Goal: Transaction & Acquisition: Purchase product/service

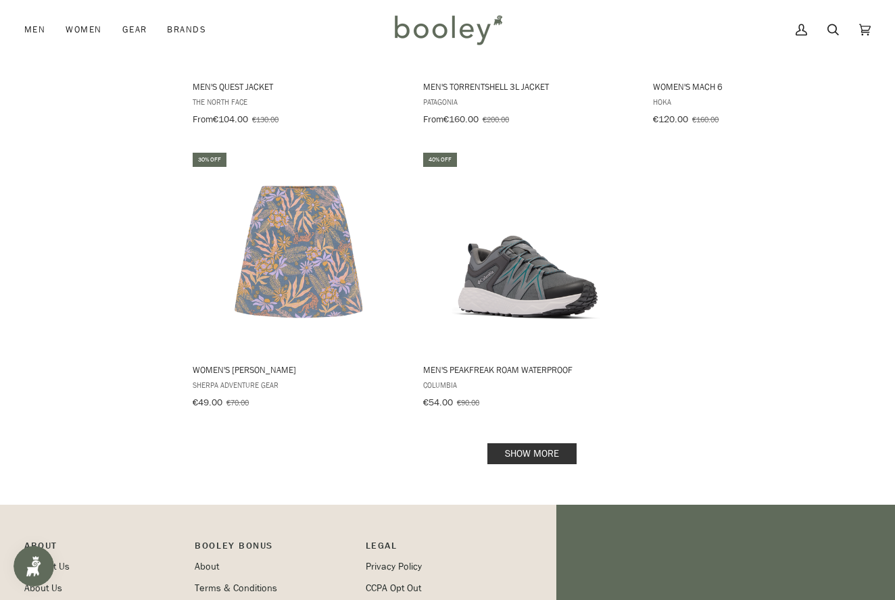
scroll to position [2114, 0]
click at [529, 443] on link "Show more" at bounding box center [531, 453] width 89 height 21
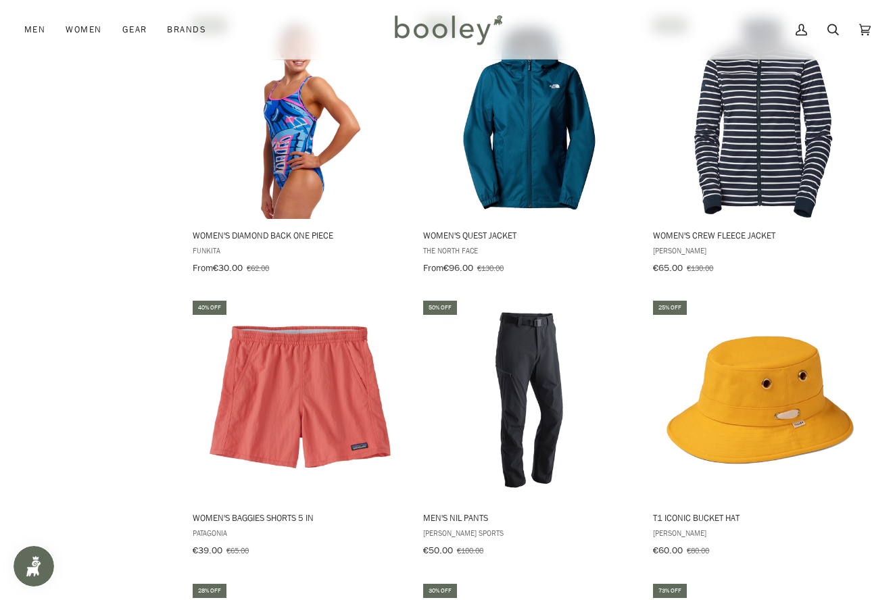
scroll to position [2533, 0]
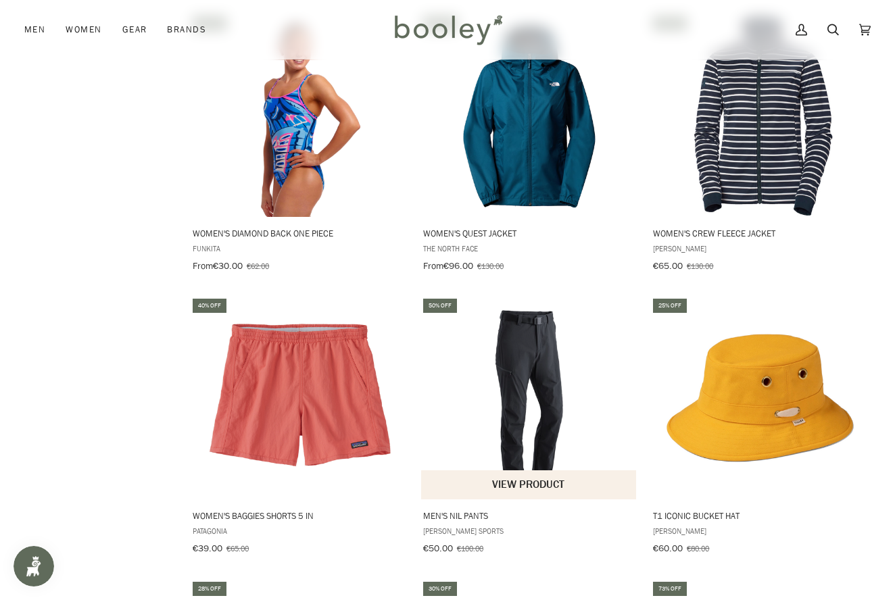
click at [523, 373] on img "Men's Nil Pants" at bounding box center [529, 398] width 203 height 203
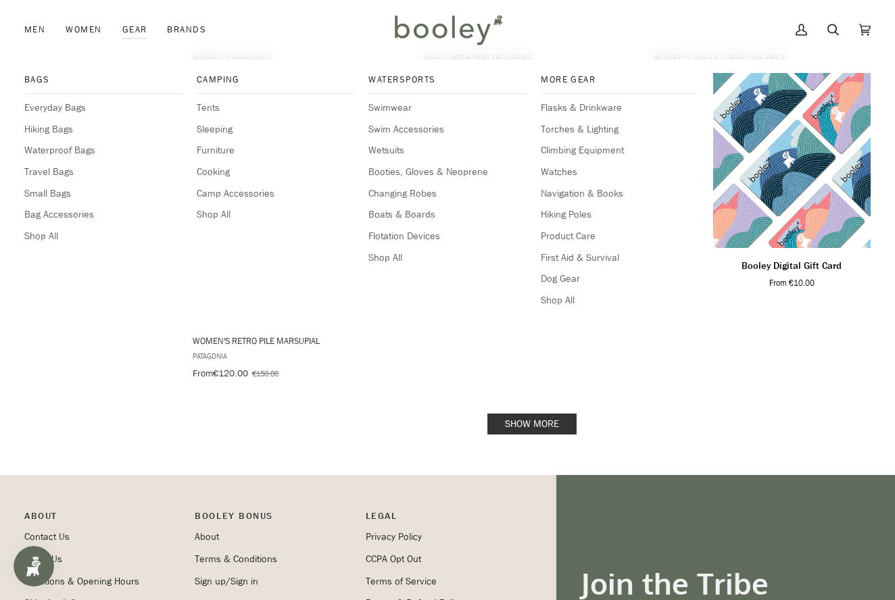
scroll to position [4124, 0]
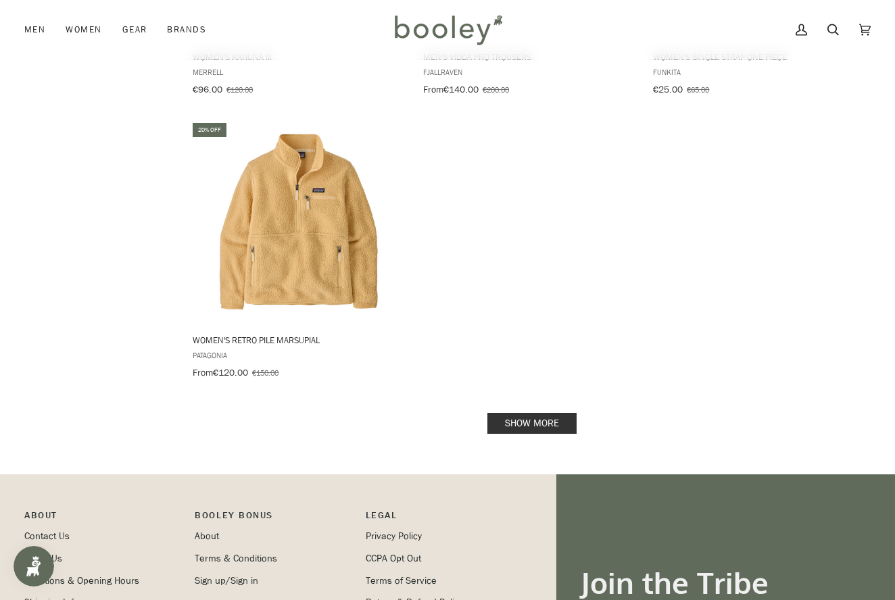
click at [528, 413] on link "Show more" at bounding box center [531, 423] width 89 height 21
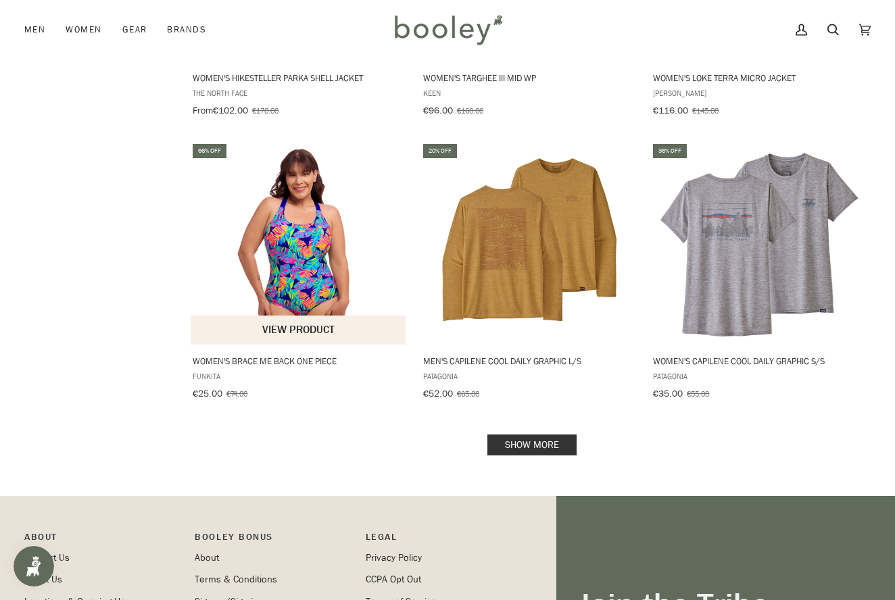
scroll to position [5803, 0]
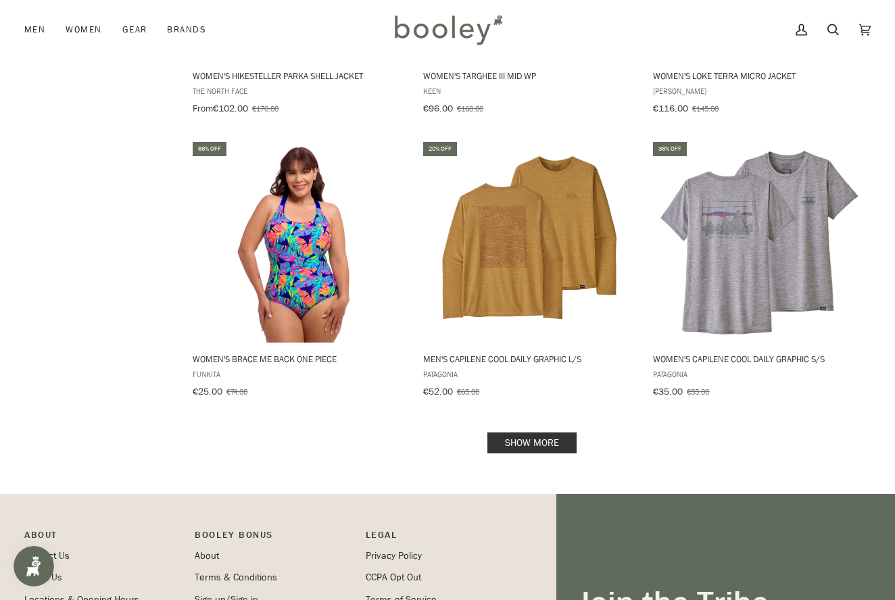
click at [529, 433] on link "Show more" at bounding box center [531, 443] width 89 height 21
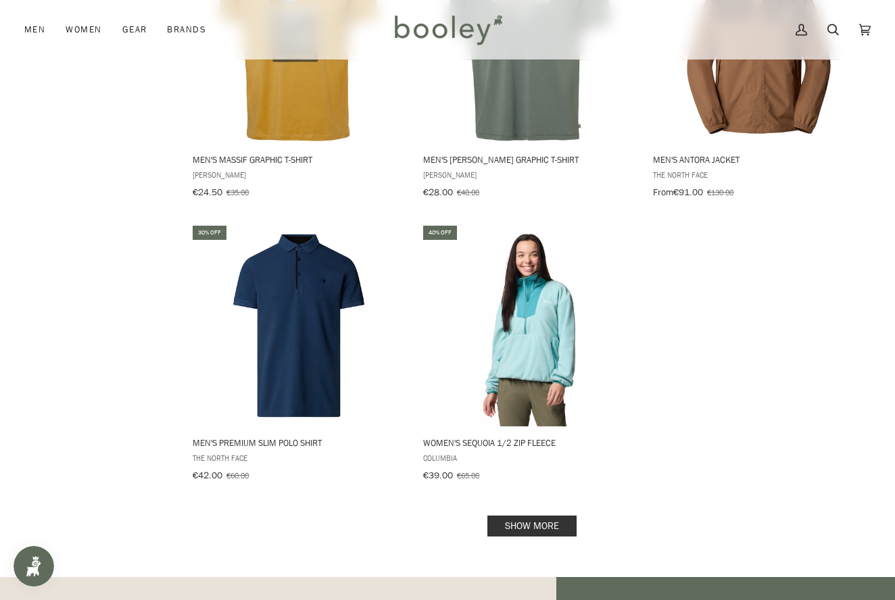
scroll to position [7701, 0]
click at [535, 515] on link "Show more" at bounding box center [531, 525] width 89 height 21
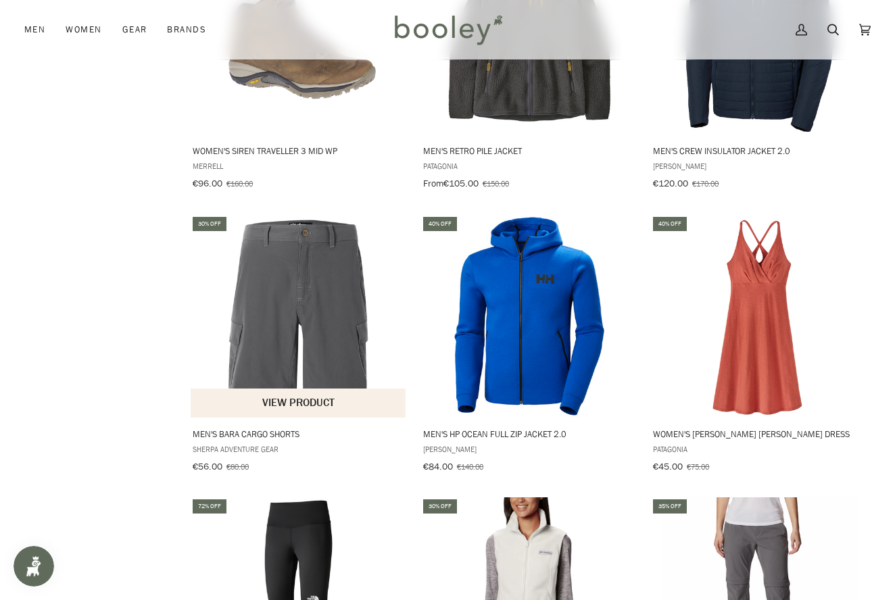
scroll to position [8560, 0]
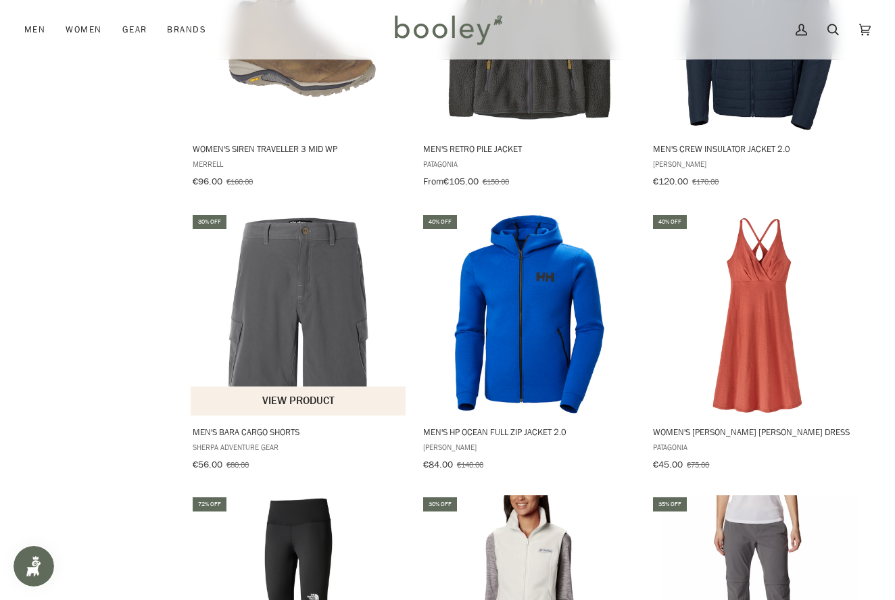
click at [264, 306] on img "Men's Bara Cargo Shorts" at bounding box center [298, 314] width 203 height 203
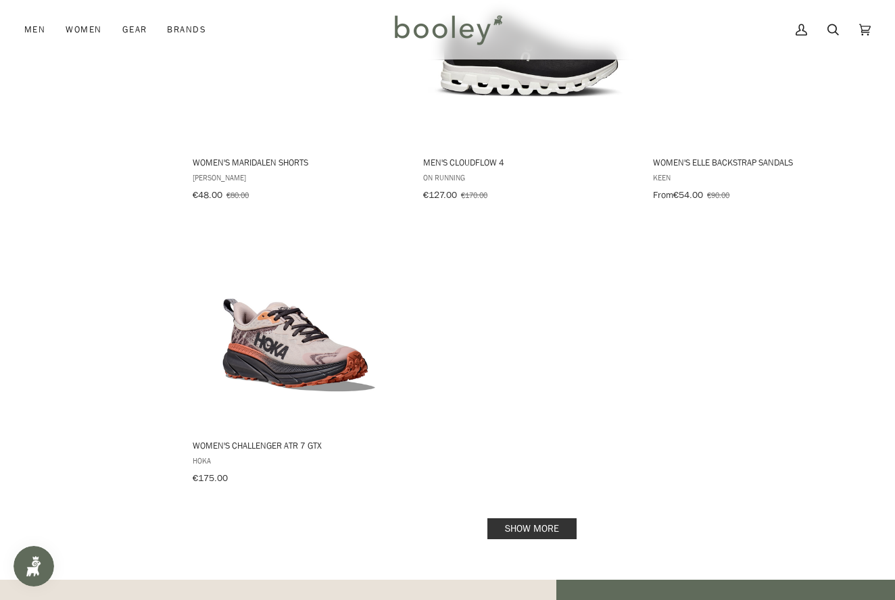
scroll to position [9682, 0]
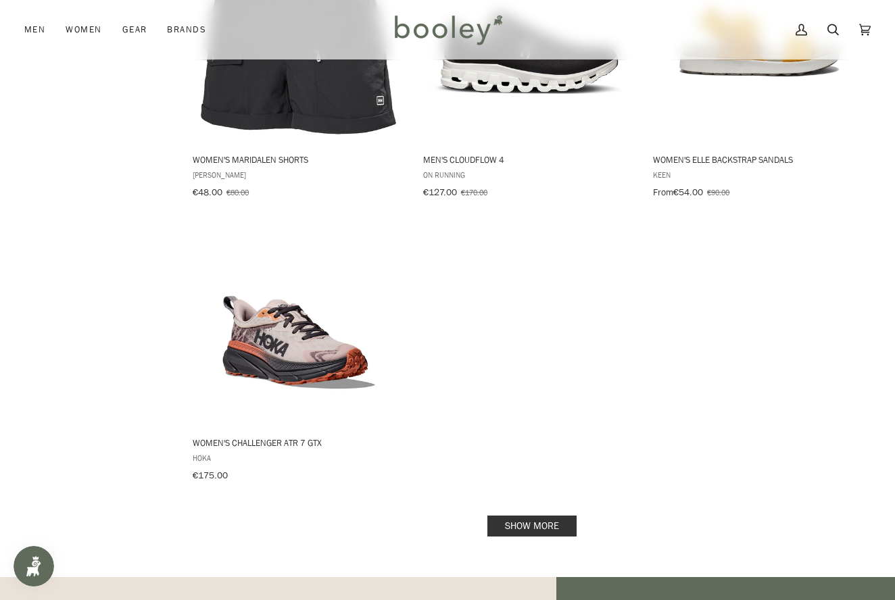
click at [515, 516] on link "Show more" at bounding box center [531, 526] width 89 height 21
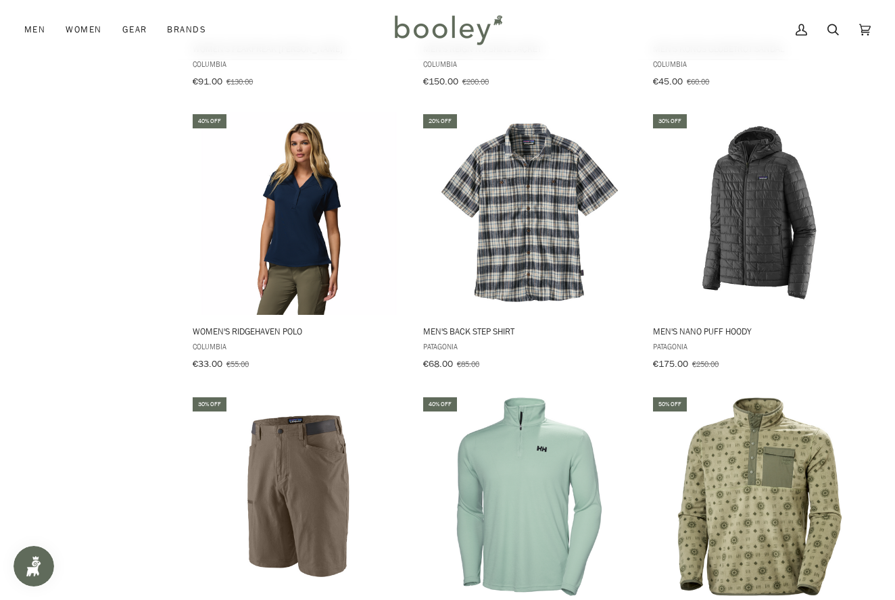
scroll to position [10946, 0]
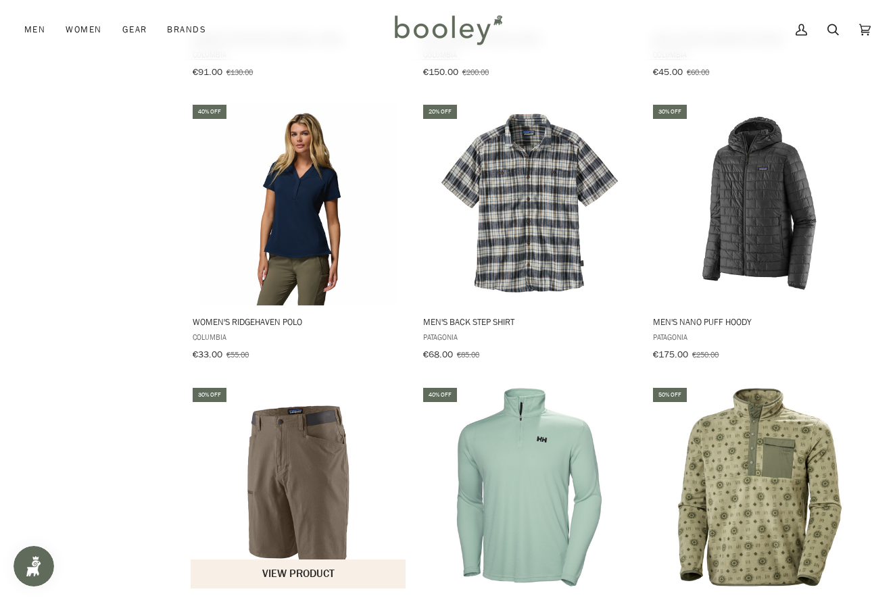
click at [278, 386] on img "Men's Venga Rock Shorts" at bounding box center [298, 487] width 203 height 203
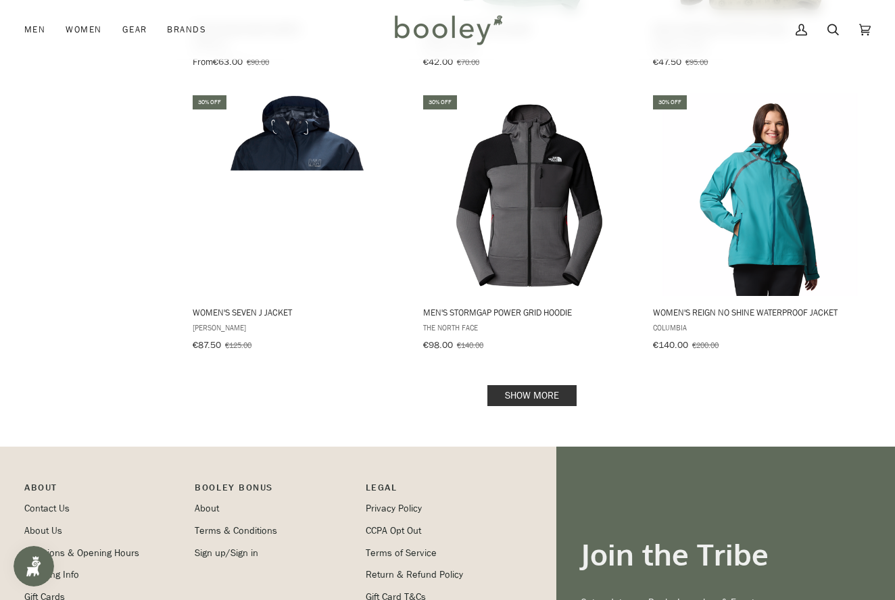
scroll to position [11526, 0]
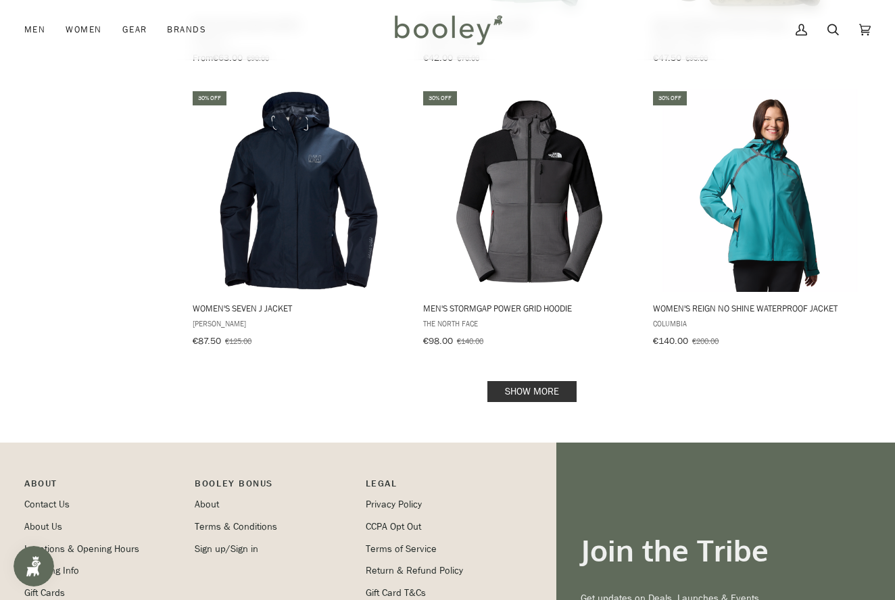
click at [512, 381] on link "Show more" at bounding box center [531, 391] width 89 height 21
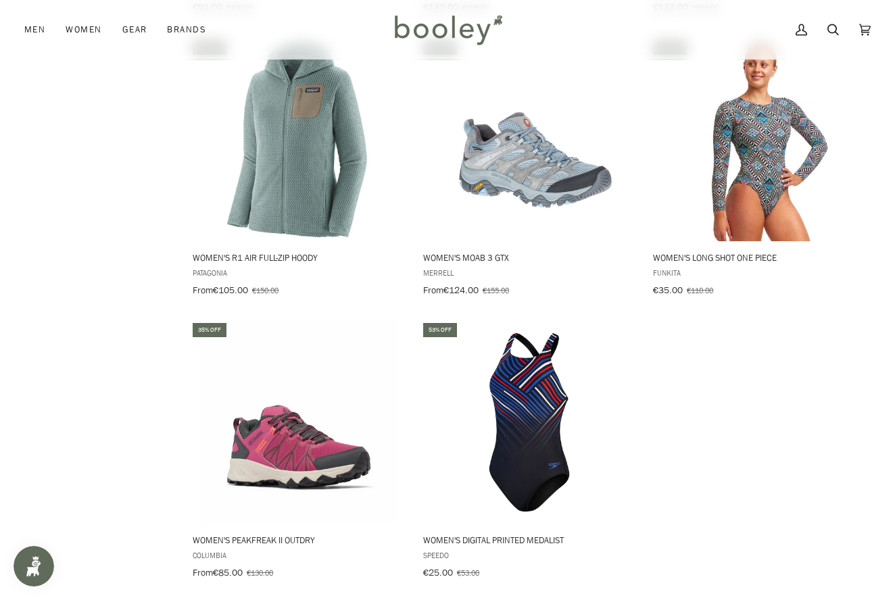
scroll to position [13320, 0]
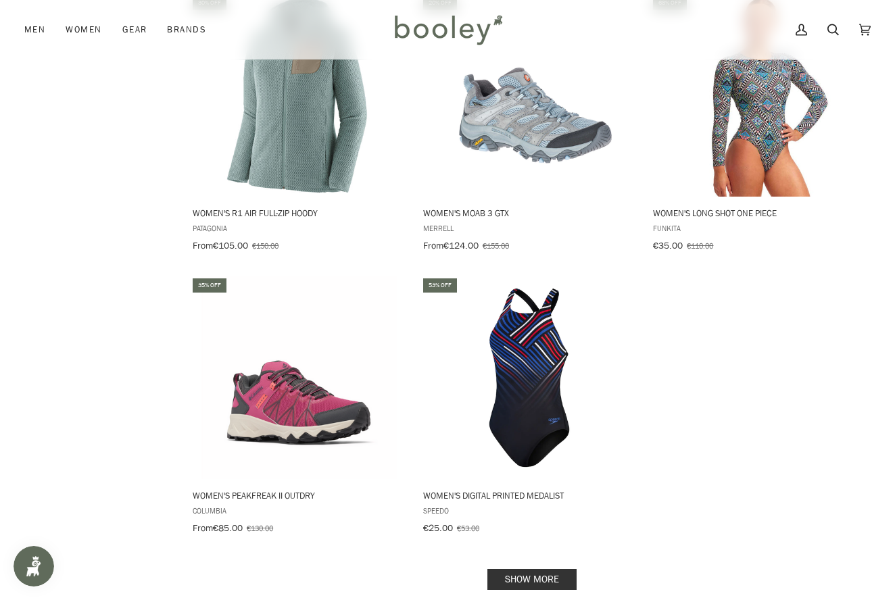
click at [524, 569] on link "Show more" at bounding box center [531, 579] width 89 height 21
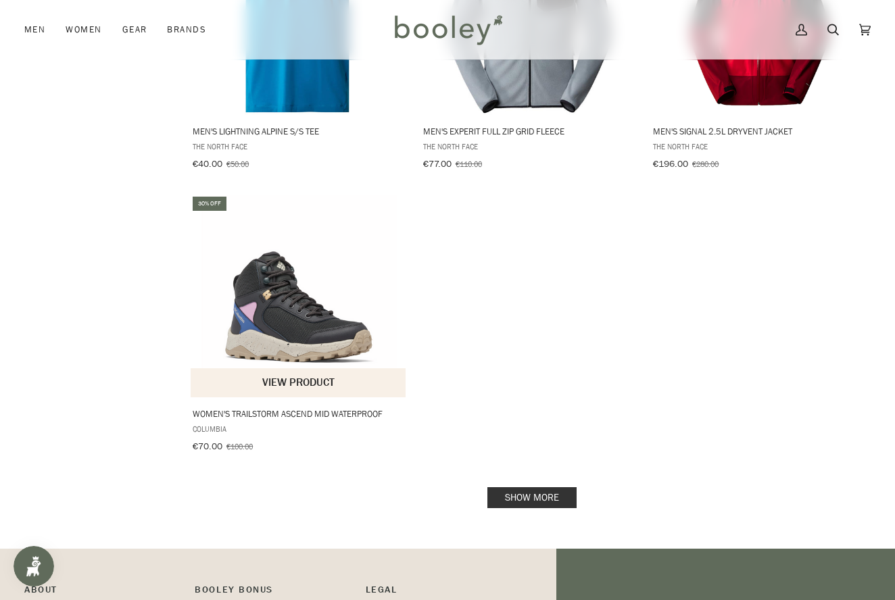
scroll to position [15397, 0]
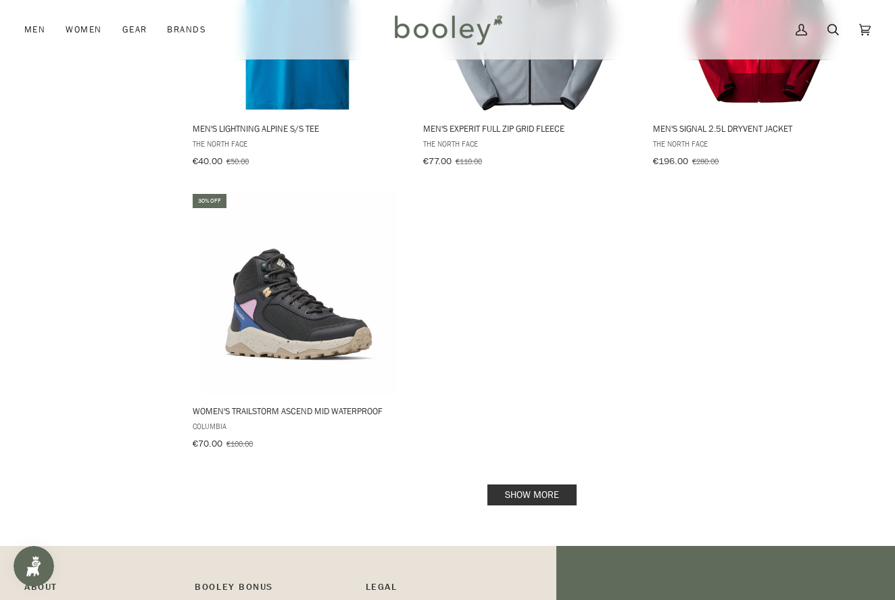
click at [511, 485] on link "Show more" at bounding box center [531, 495] width 89 height 21
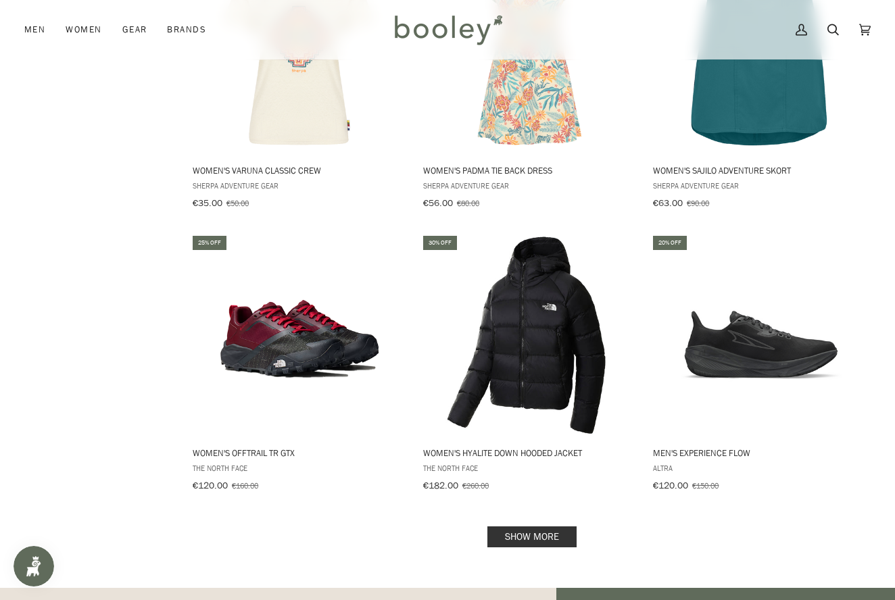
scroll to position [17067, 0]
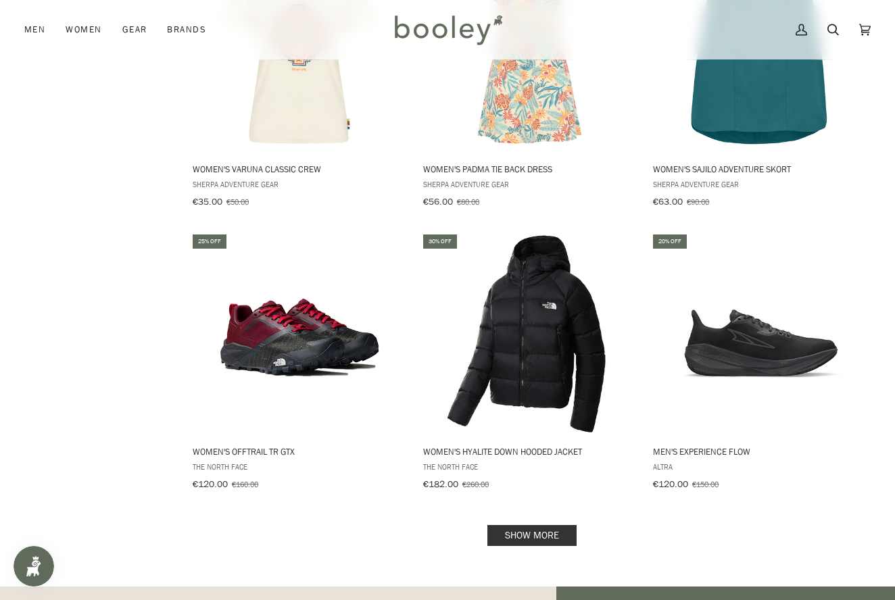
click at [516, 525] on link "Show more" at bounding box center [531, 535] width 89 height 21
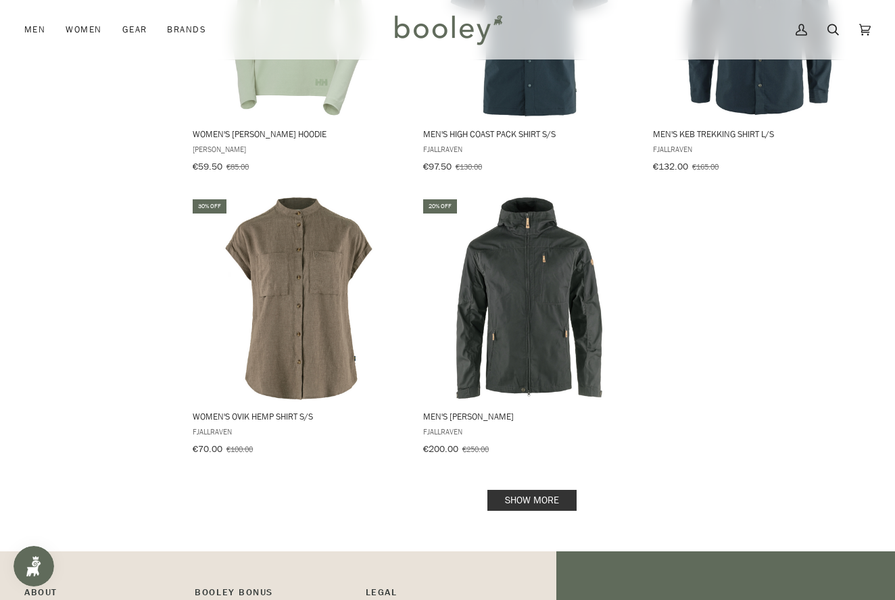
scroll to position [19094, 0]
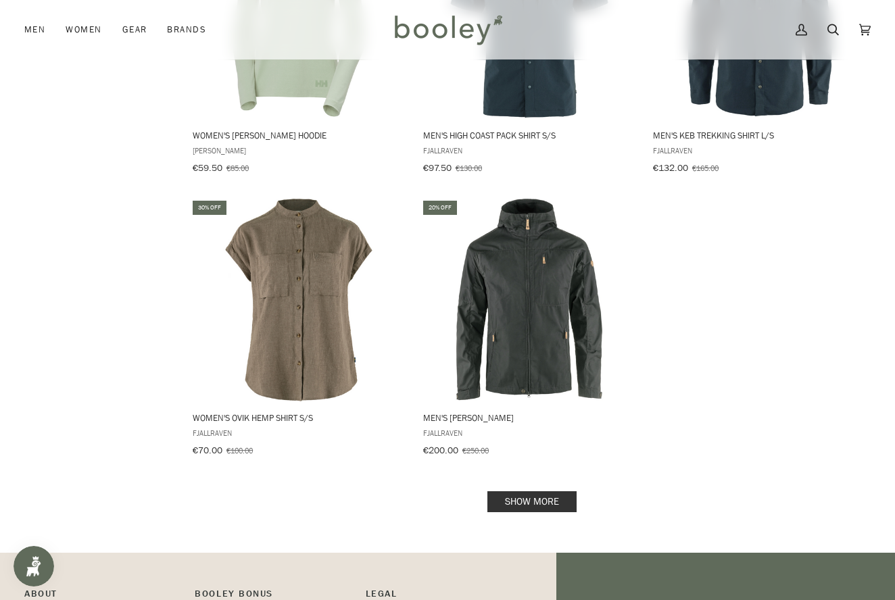
click at [531, 491] on link "Show more" at bounding box center [531, 501] width 89 height 21
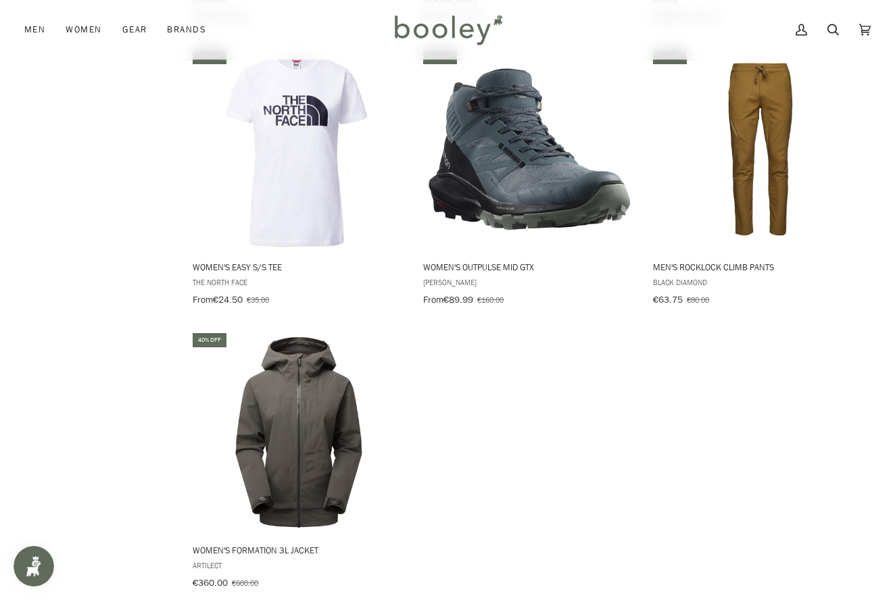
scroll to position [20946, 0]
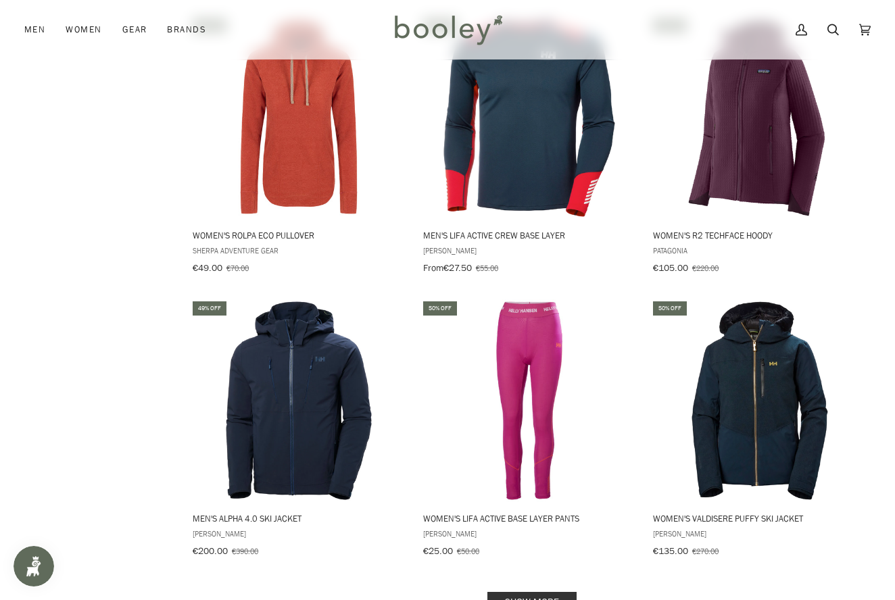
scroll to position [22690, 0]
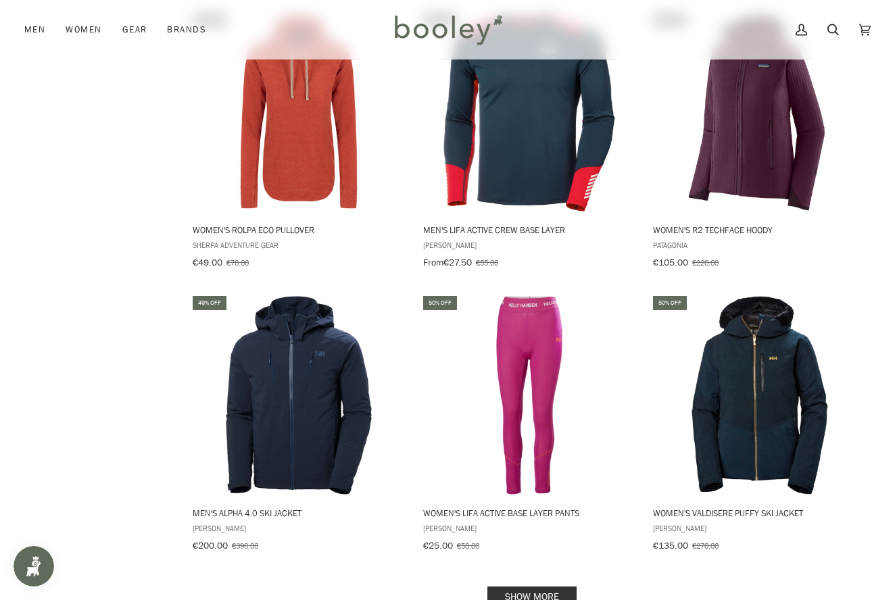
click at [517, 587] on link "Show more" at bounding box center [531, 597] width 89 height 21
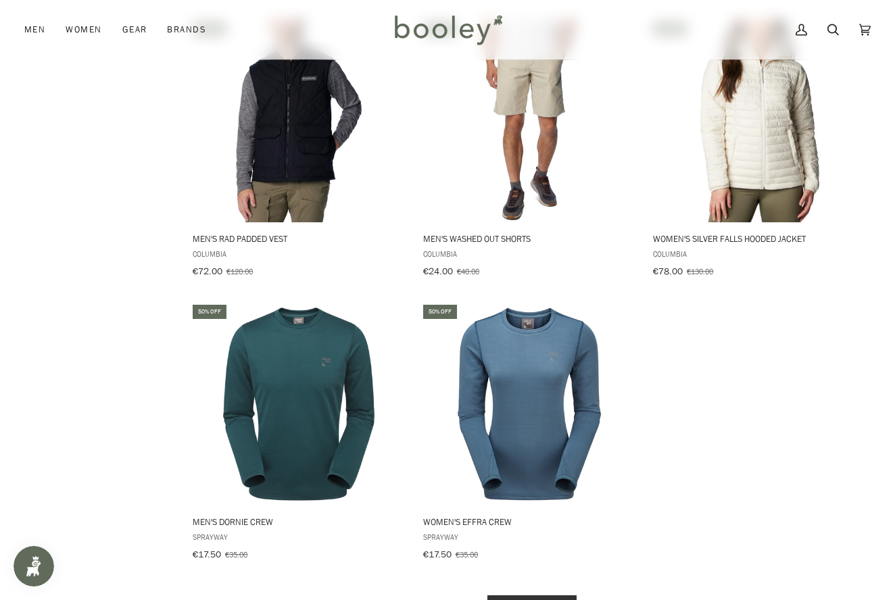
scroll to position [24663, 0]
click at [529, 595] on link "Show more" at bounding box center [531, 605] width 89 height 21
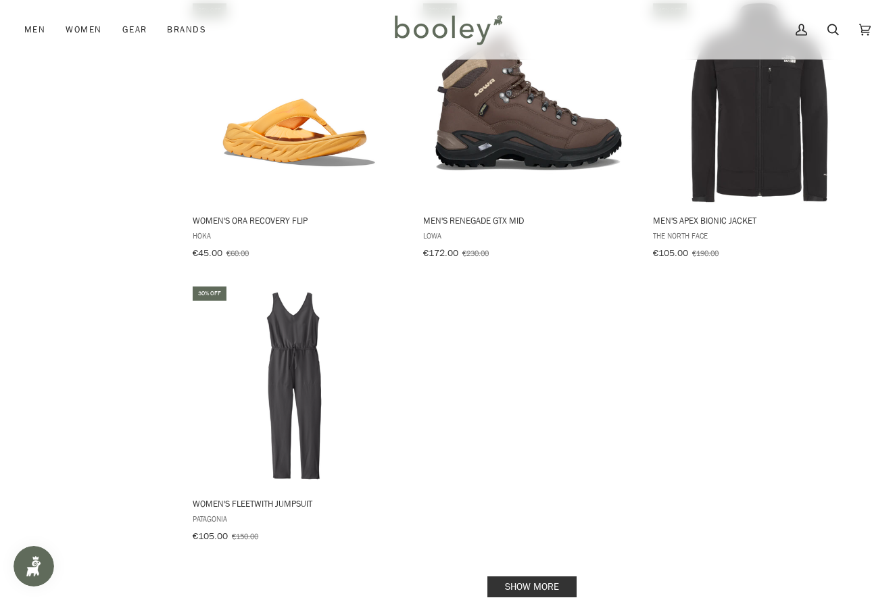
scroll to position [26663, 0]
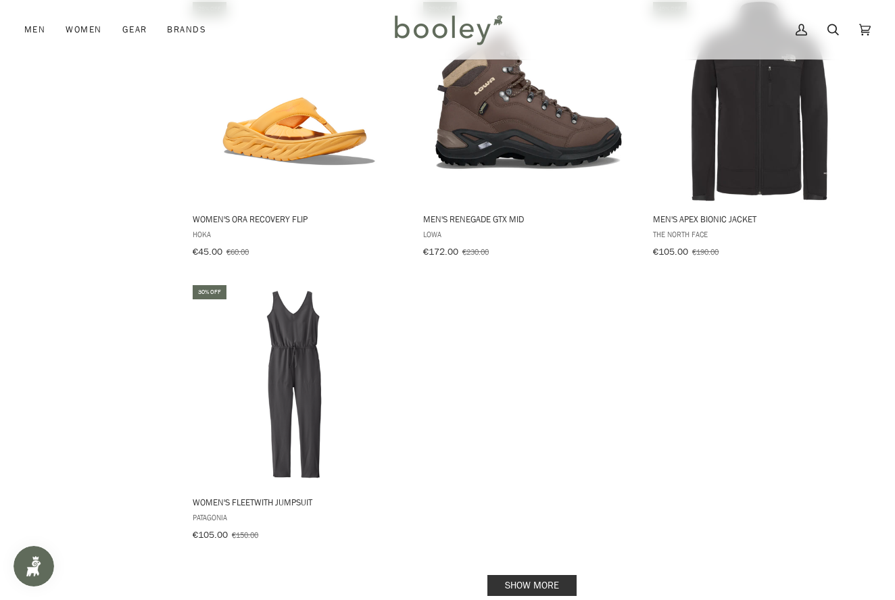
click at [514, 575] on link "Show more" at bounding box center [531, 585] width 89 height 21
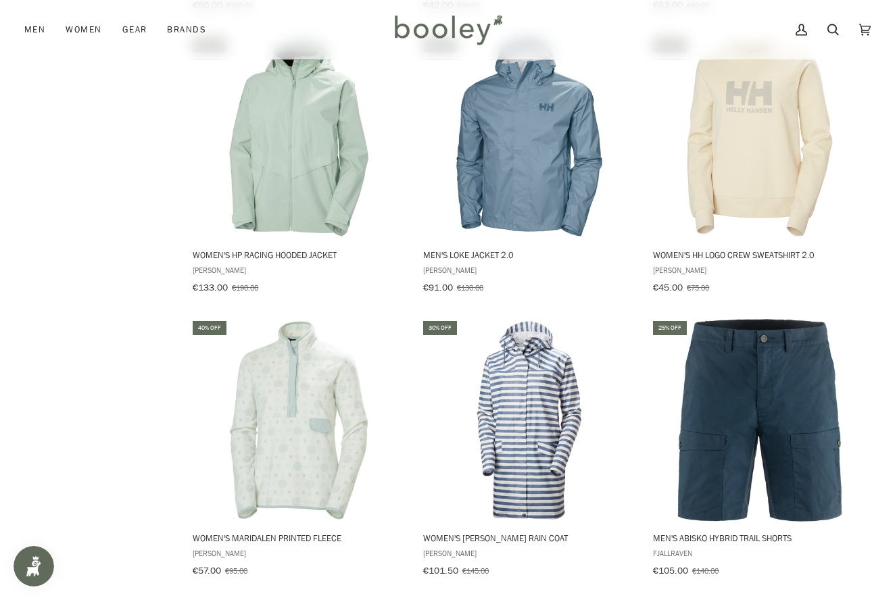
scroll to position [28341, 0]
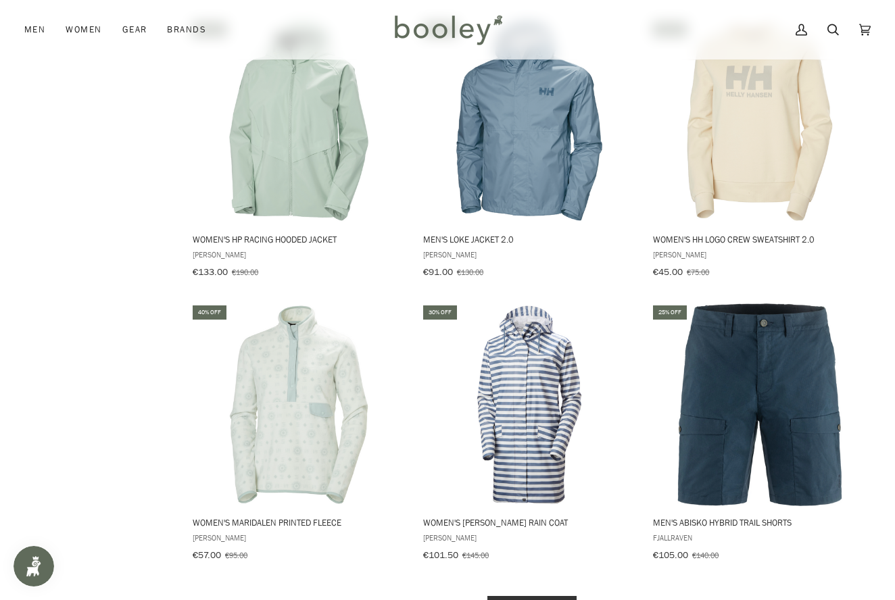
click at [513, 596] on link "Show more" at bounding box center [531, 606] width 89 height 21
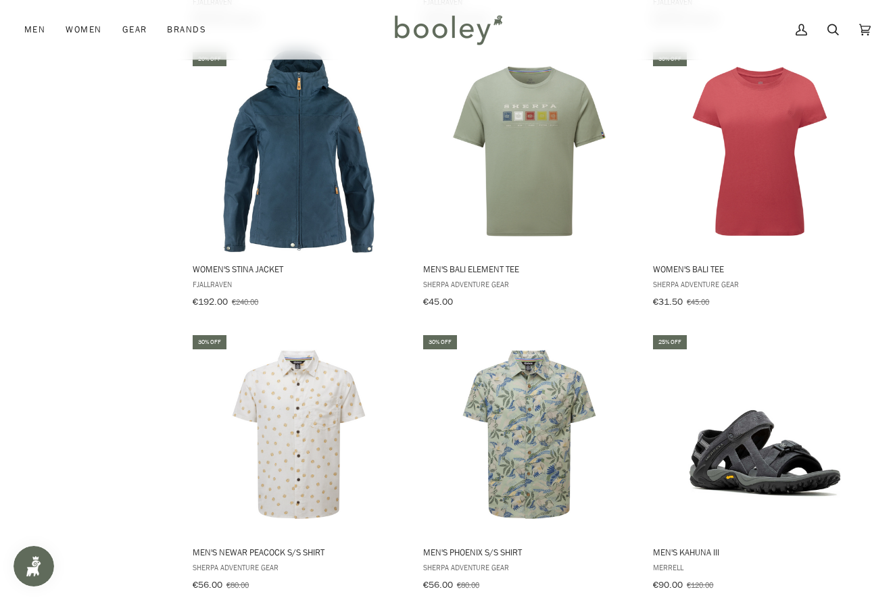
scroll to position [29173, 0]
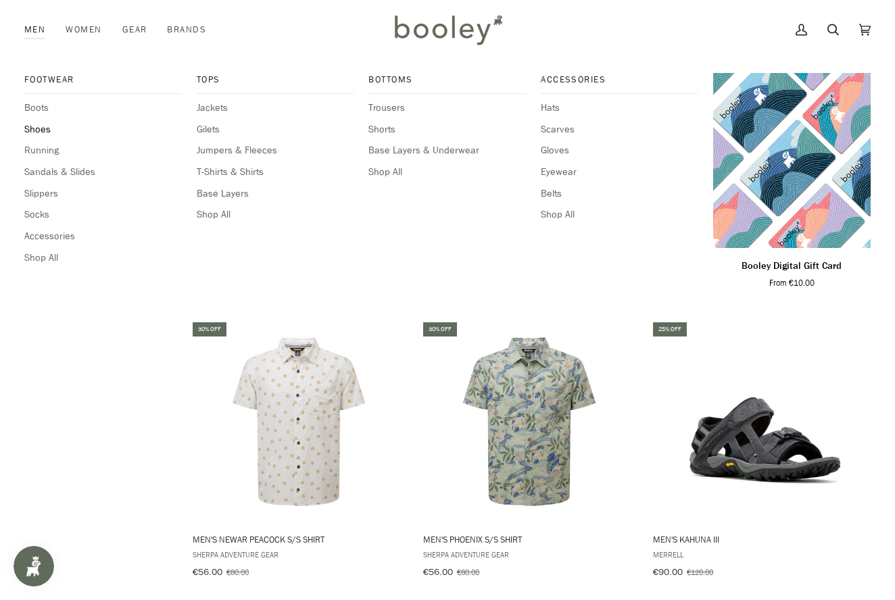
click at [34, 128] on span "Shoes" at bounding box center [102, 129] width 157 height 15
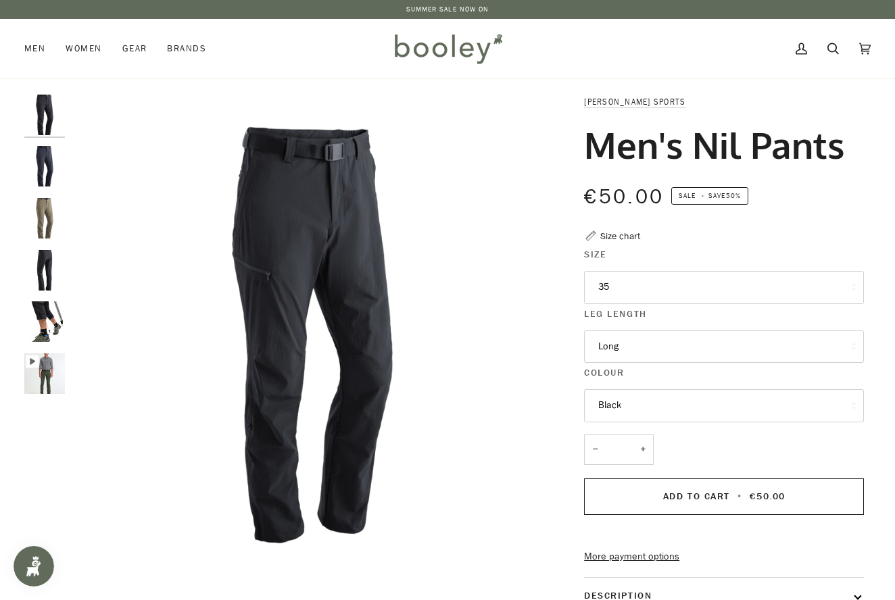
click at [621, 280] on button "35" at bounding box center [724, 287] width 280 height 33
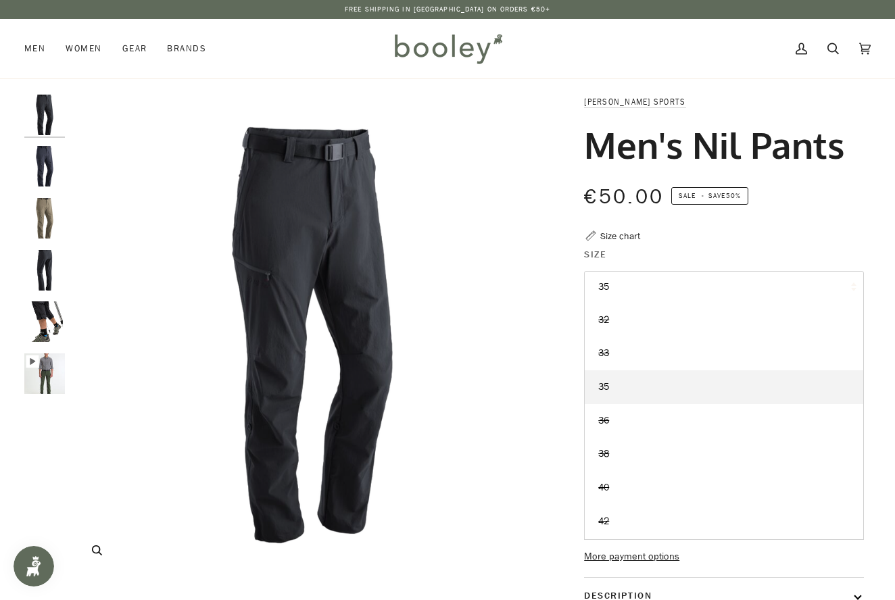
click at [471, 284] on img "Maier Sports Men's Nil Pants Black - Booley Galway" at bounding box center [313, 336] width 482 height 482
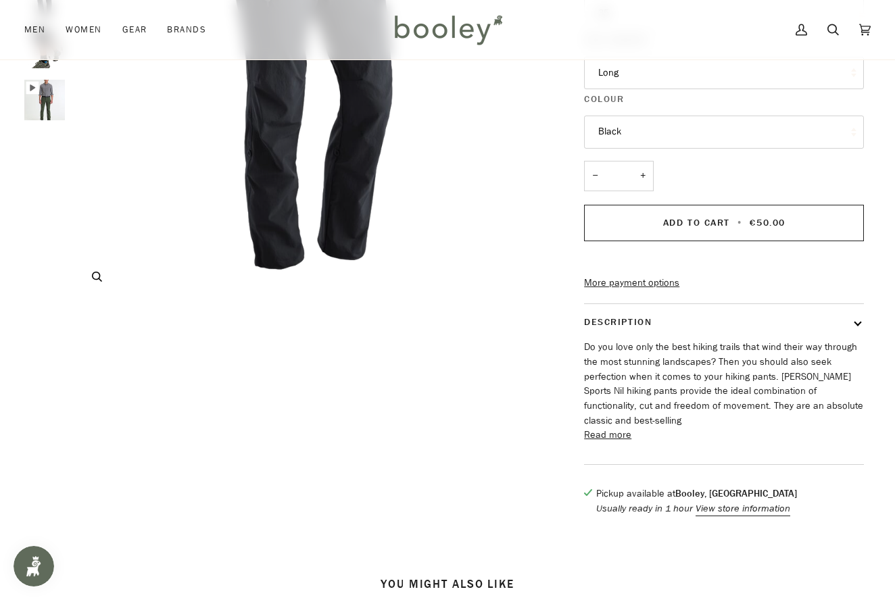
scroll to position [287, 0]
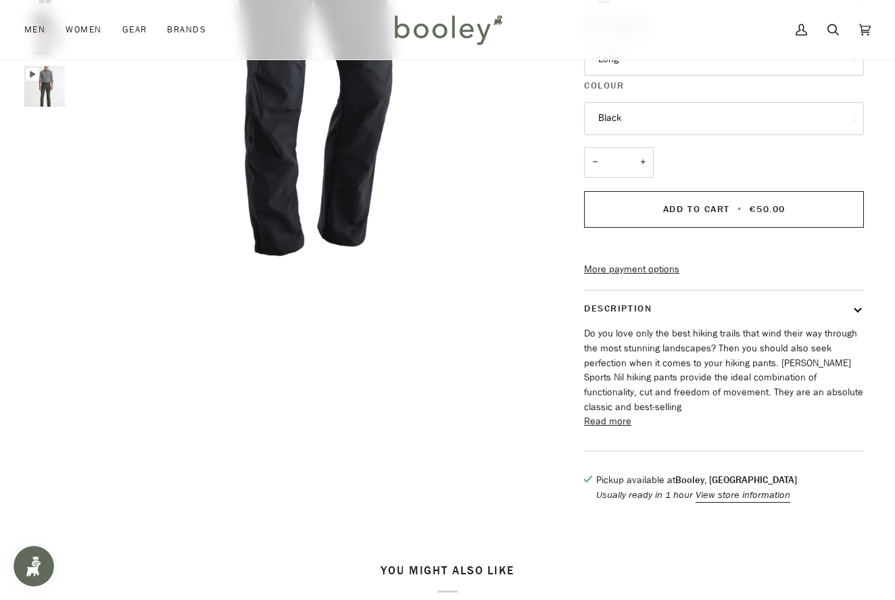
click at [611, 424] on button "Read more" at bounding box center [607, 421] width 47 height 15
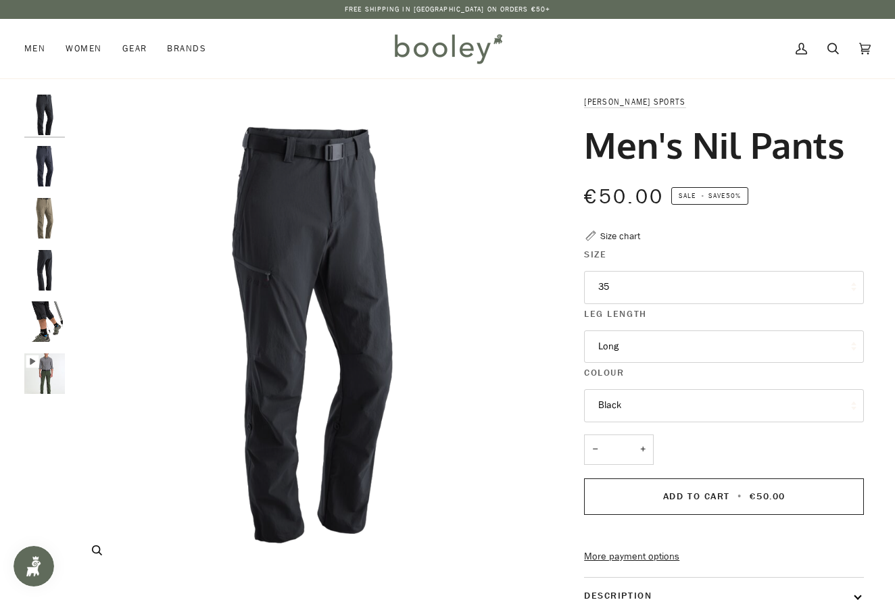
scroll to position [0, 0]
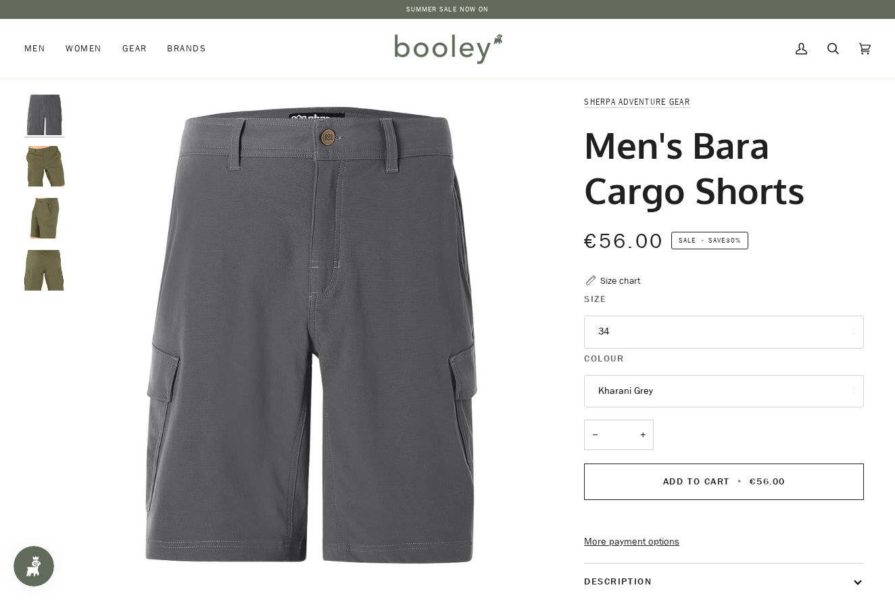
click at [618, 330] on button "34" at bounding box center [724, 332] width 280 height 33
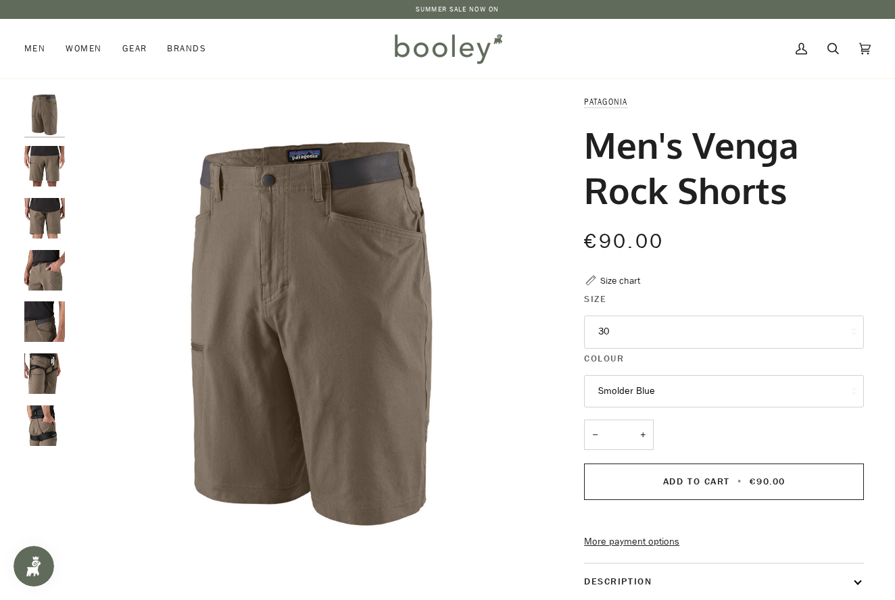
click at [625, 335] on button "30" at bounding box center [724, 332] width 280 height 33
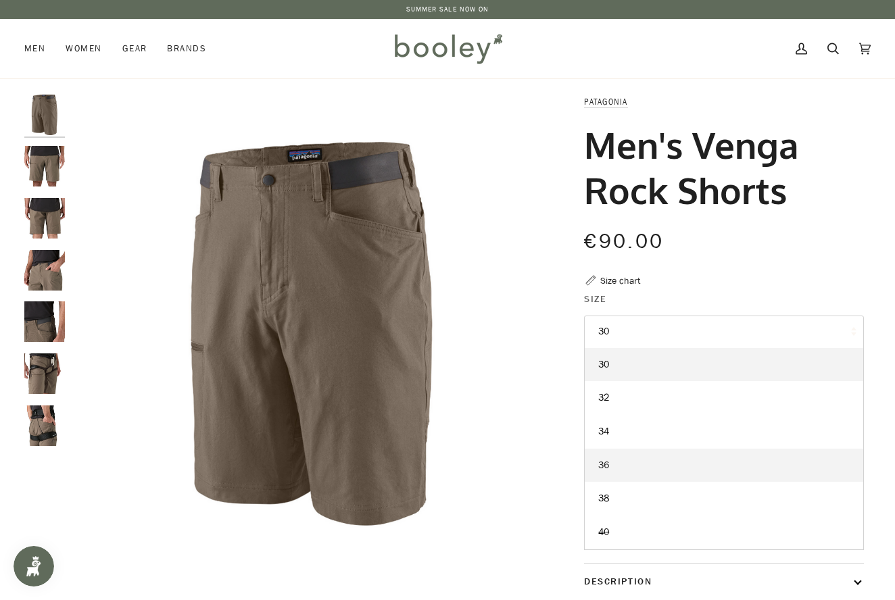
click at [609, 463] on span "36" at bounding box center [603, 465] width 11 height 13
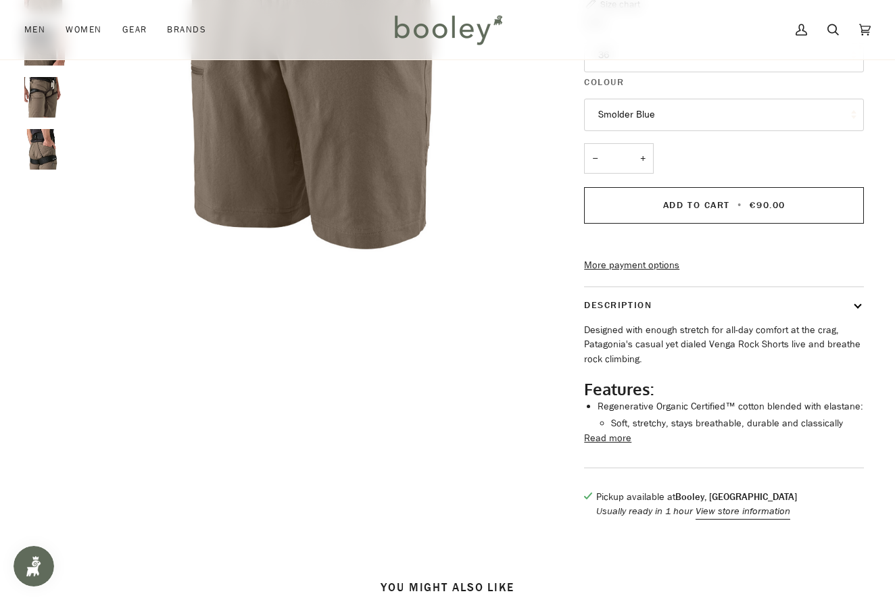
scroll to position [278, 0]
click at [603, 445] on button "Read more" at bounding box center [607, 437] width 47 height 15
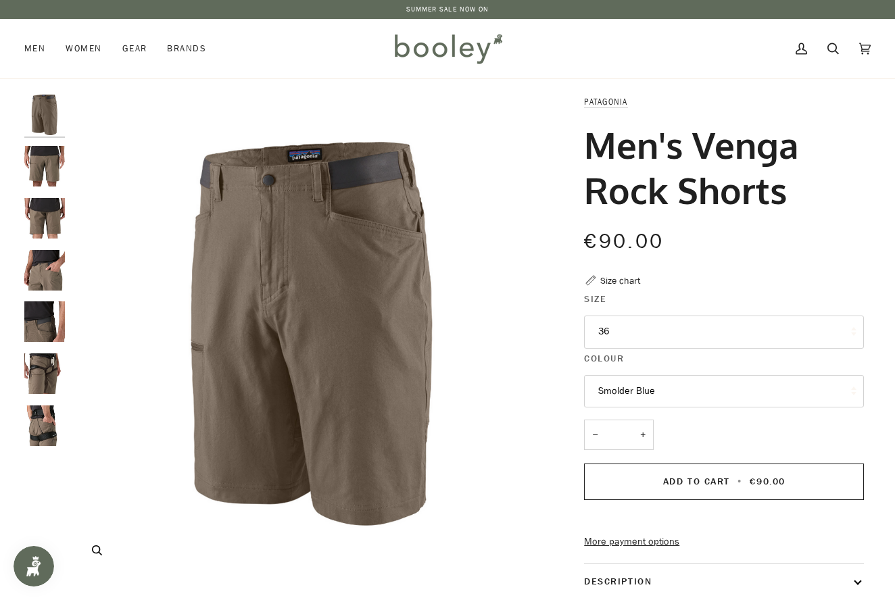
scroll to position [2, 0]
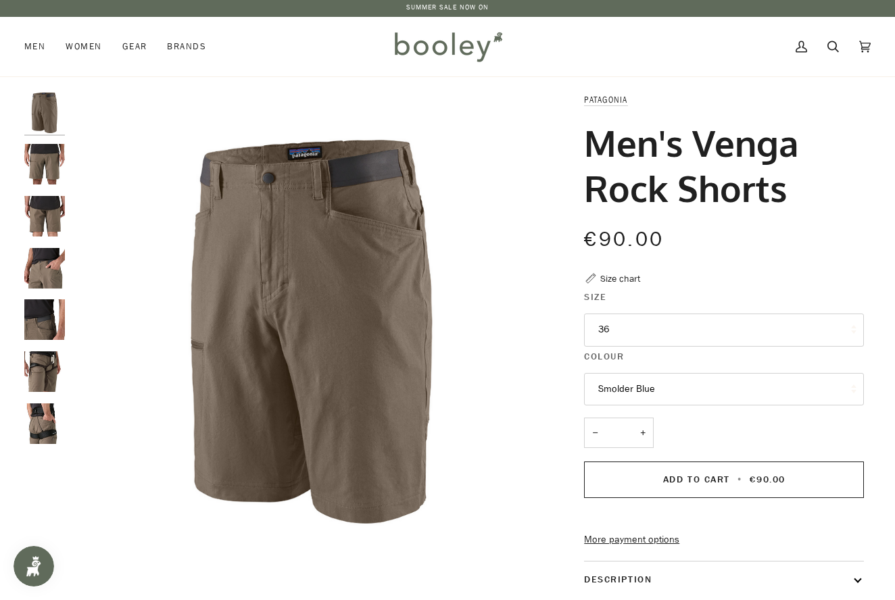
click at [40, 169] on img "Patagonia Men's Venga Rock Shorts Wing Grey - Booley Galway" at bounding box center [44, 164] width 41 height 41
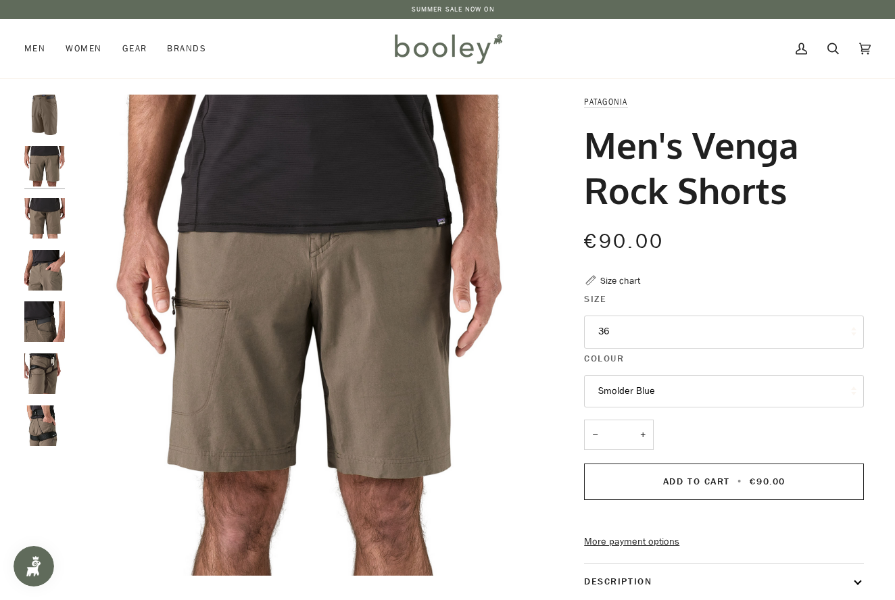
scroll to position [0, 1]
click at [48, 212] on img "Patagonia Men's Venga Rock Shorts Wing Grey - Booley Galway" at bounding box center [44, 218] width 41 height 41
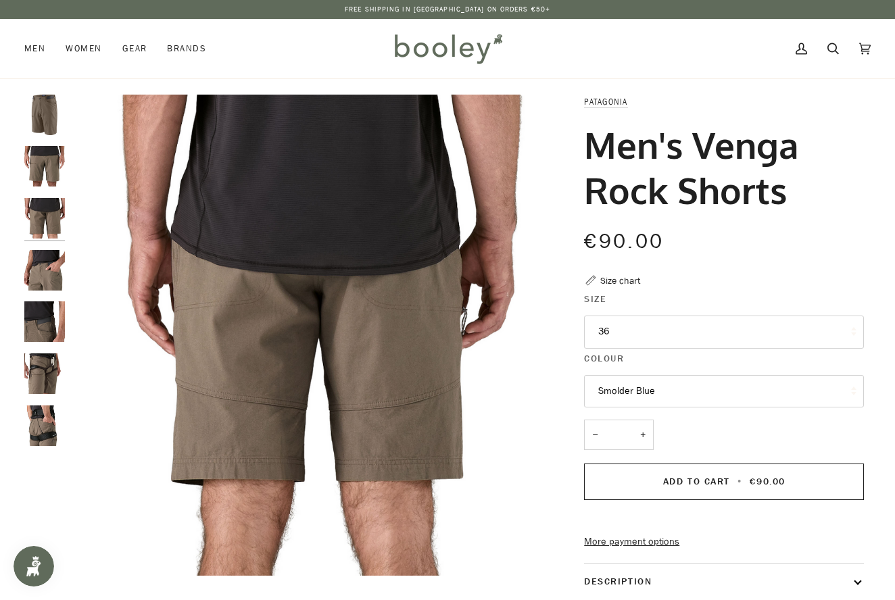
click at [41, 268] on img "Patagonia Men's Venga Rock Shorts Wing Grey - Booley Galway" at bounding box center [44, 270] width 41 height 41
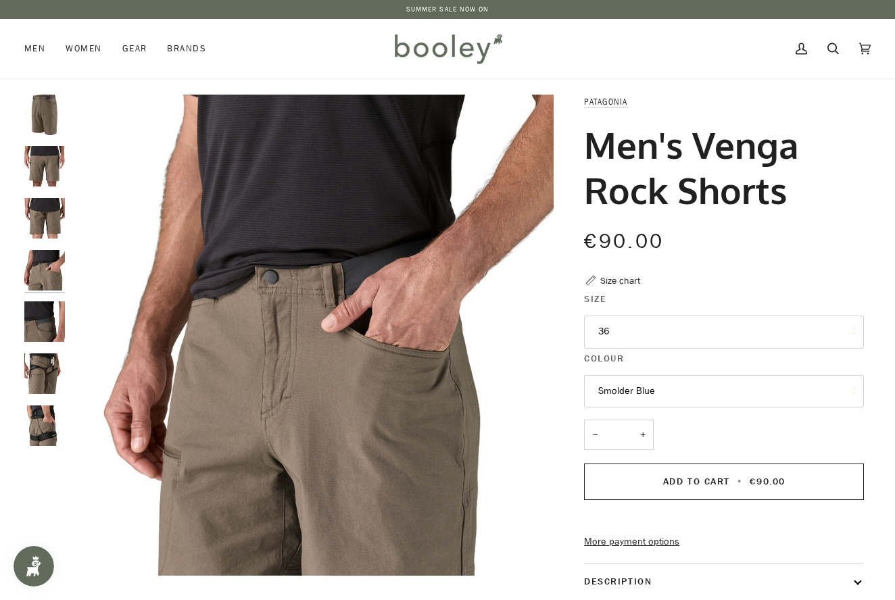
click at [40, 320] on img "Patagonia Men's Venga Rock Shorts Wing Grey - Booley Galway" at bounding box center [44, 321] width 41 height 41
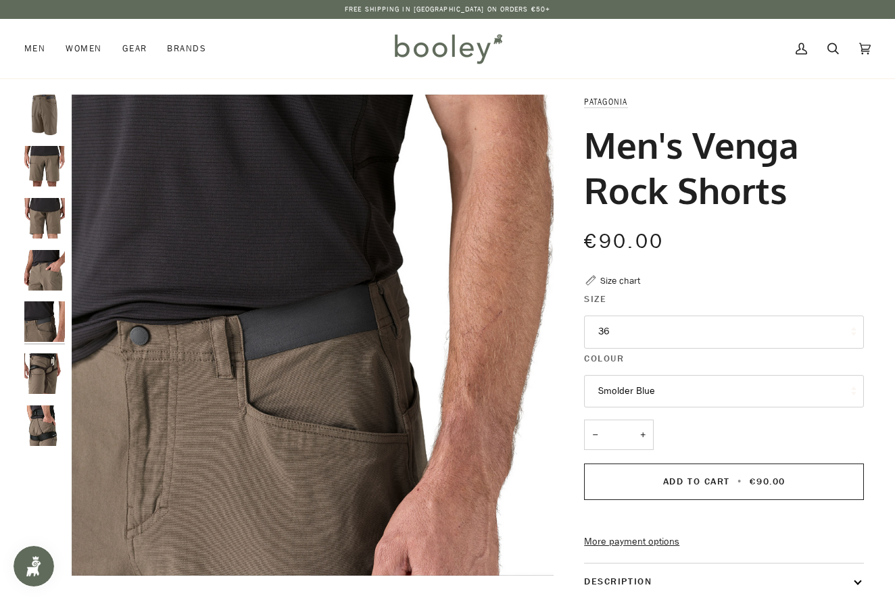
click at [39, 366] on img "Patagonia Men's Venga Rock Shorts Wing Grey - Booley Galway" at bounding box center [44, 374] width 41 height 41
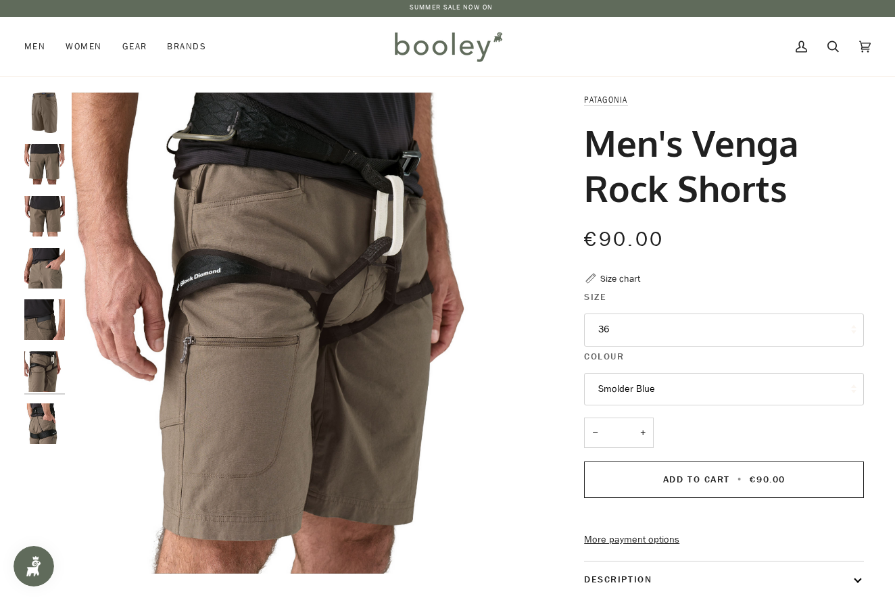
scroll to position [2, 0]
click at [47, 424] on img "Patagonia Men's Venga Rock Shorts Wing Grey - Booley Galway" at bounding box center [44, 424] width 41 height 41
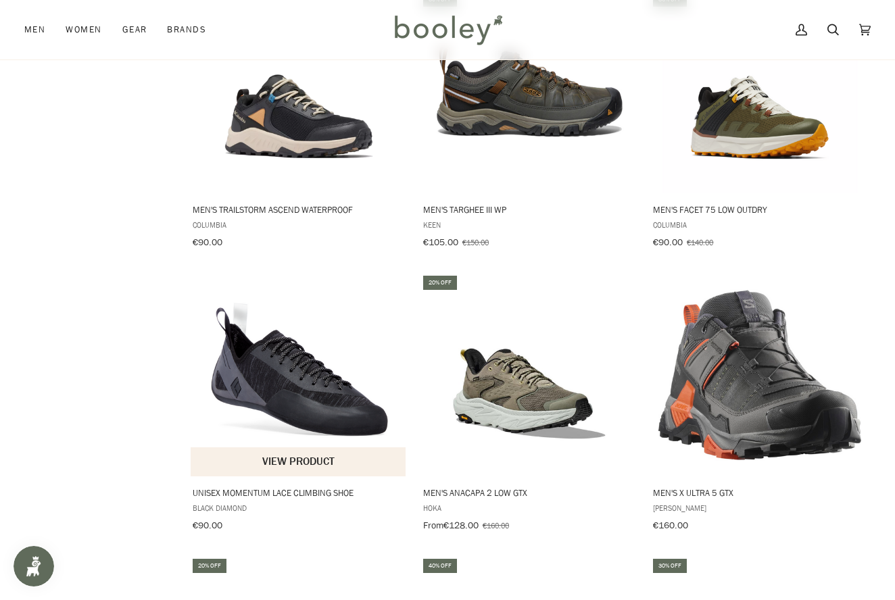
scroll to position [1104, 0]
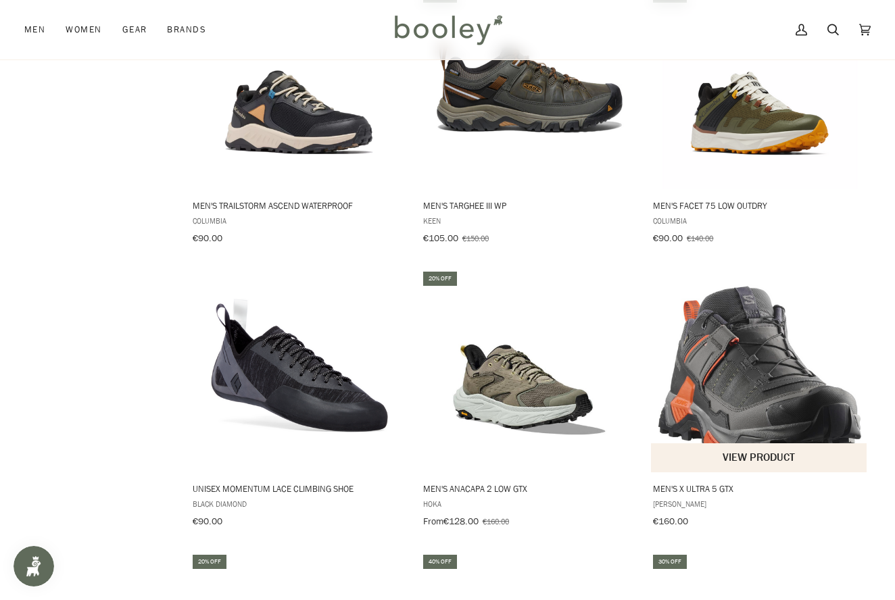
click at [681, 483] on span "Men's X Ultra 5 GTX" at bounding box center [759, 489] width 212 height 12
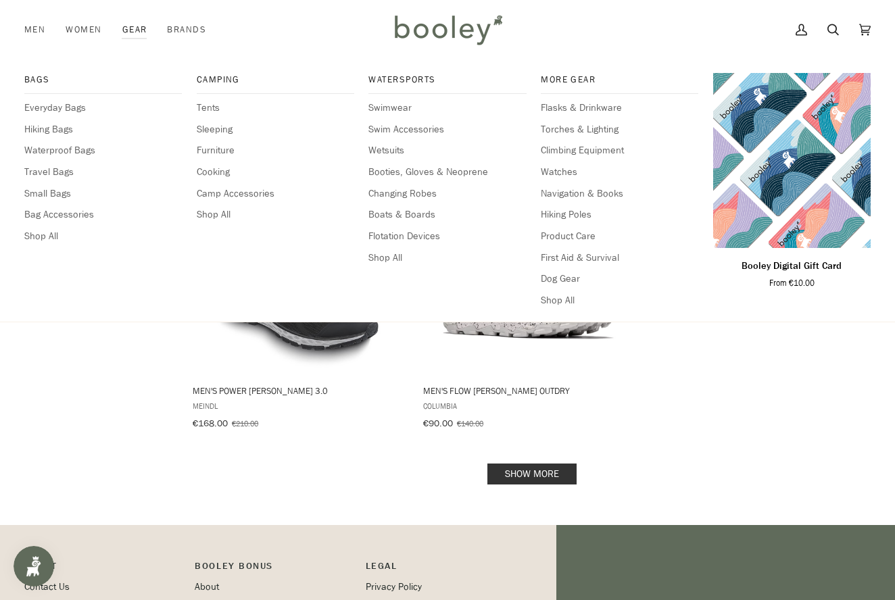
scroll to position [1791, 0]
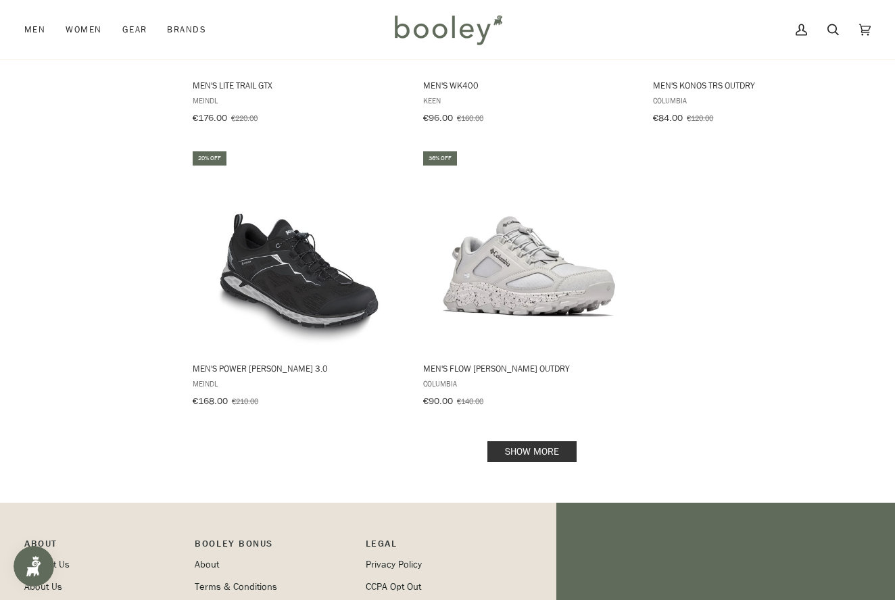
click at [513, 441] on link "Show more" at bounding box center [531, 451] width 89 height 21
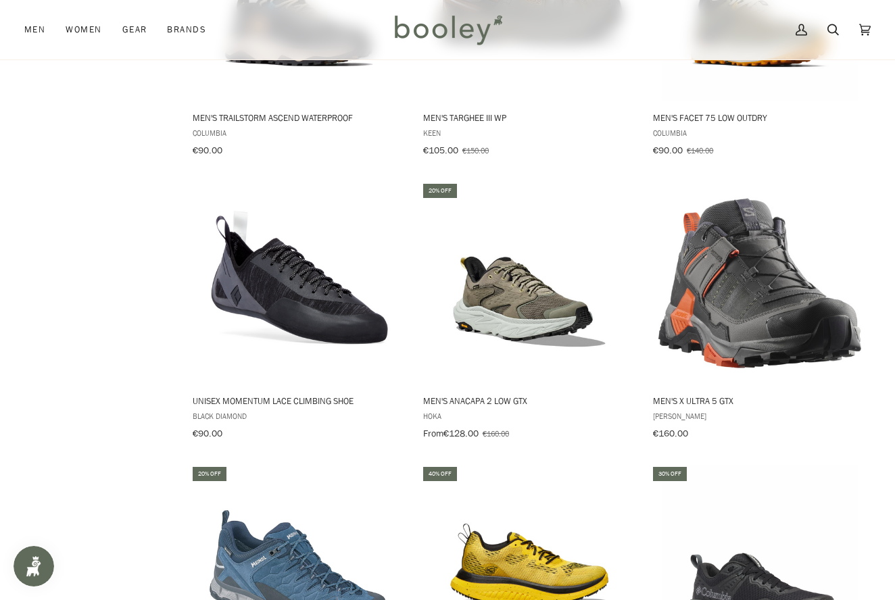
scroll to position [1190, 0]
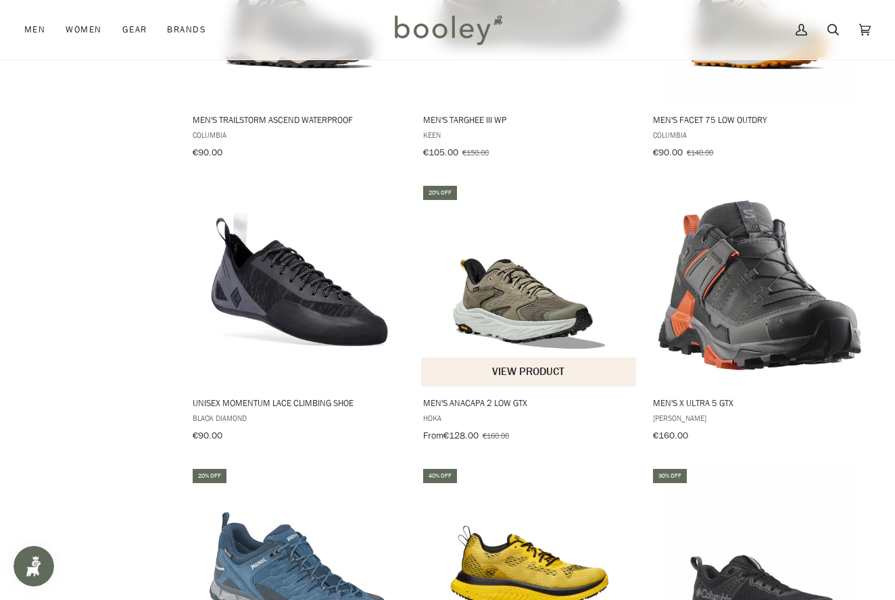
click at [461, 397] on span "Men's Anacapa 2 Low GTX" at bounding box center [529, 403] width 212 height 12
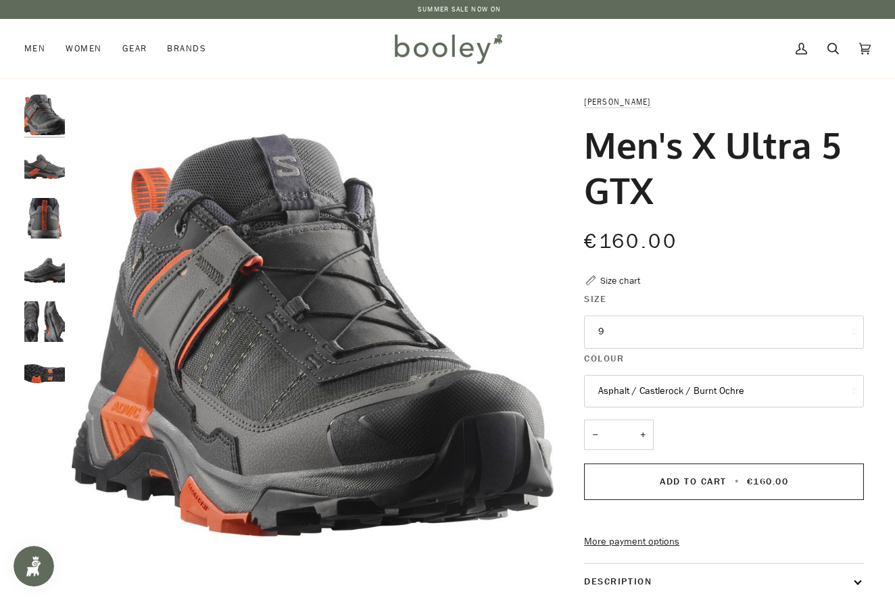
click at [619, 326] on button "9" at bounding box center [724, 332] width 280 height 33
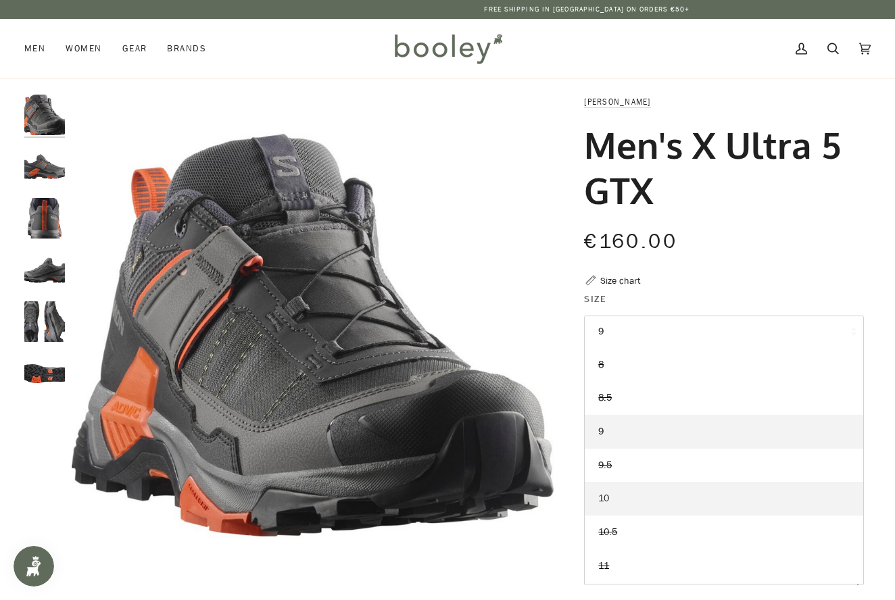
click at [604, 497] on span "10" at bounding box center [603, 498] width 11 height 13
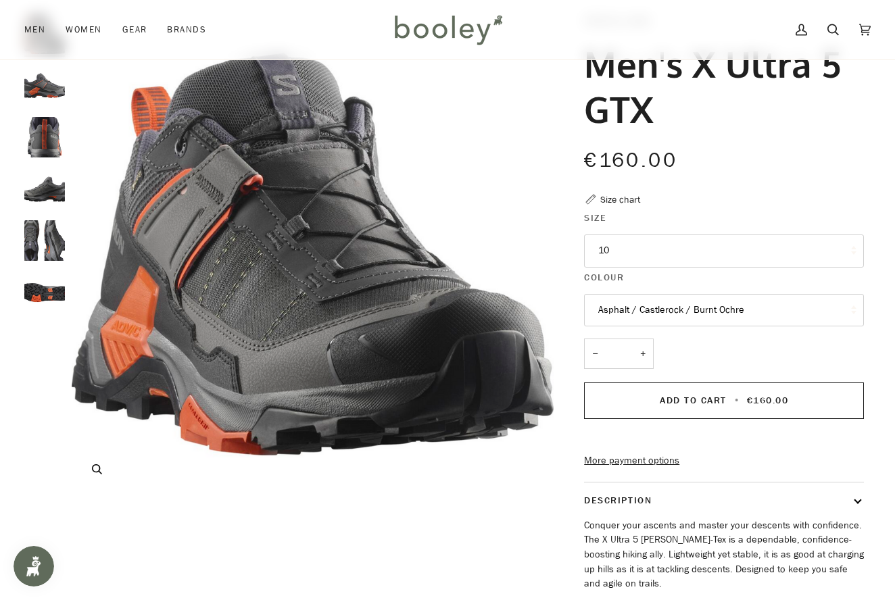
scroll to position [89, 0]
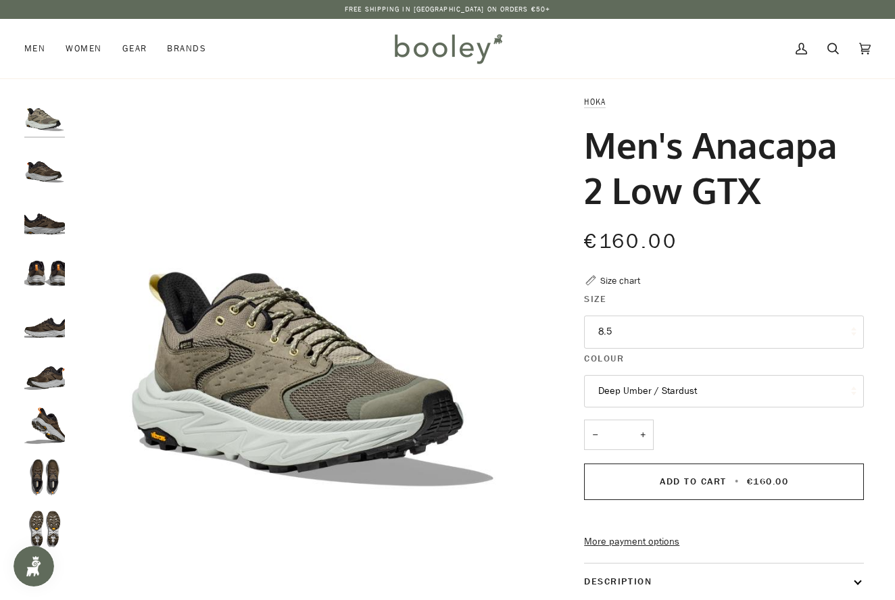
click at [628, 330] on button "8.5" at bounding box center [724, 332] width 280 height 33
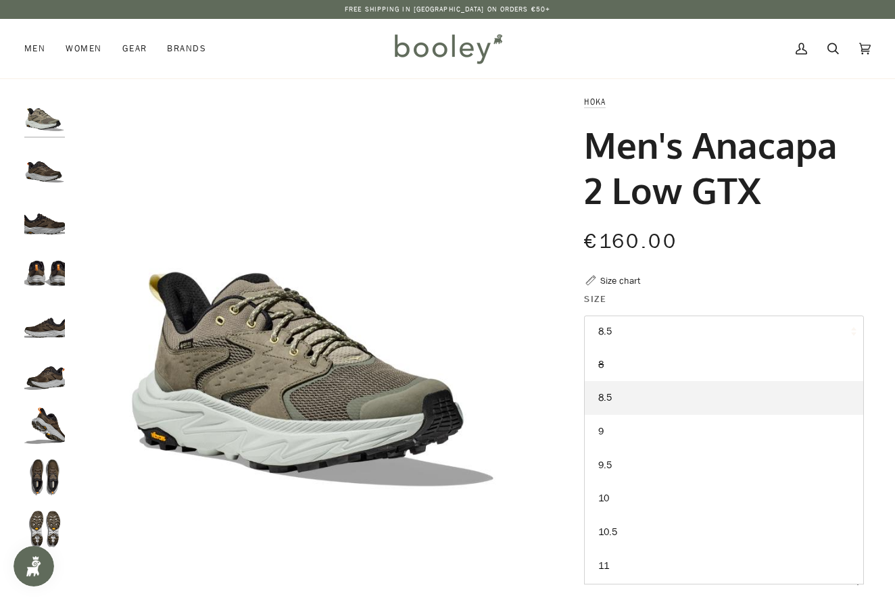
click at [46, 466] on img "Hoka Men's Anacapa 2 Low GTX Deep Umber / Stardust - Booley Galway" at bounding box center [44, 477] width 41 height 41
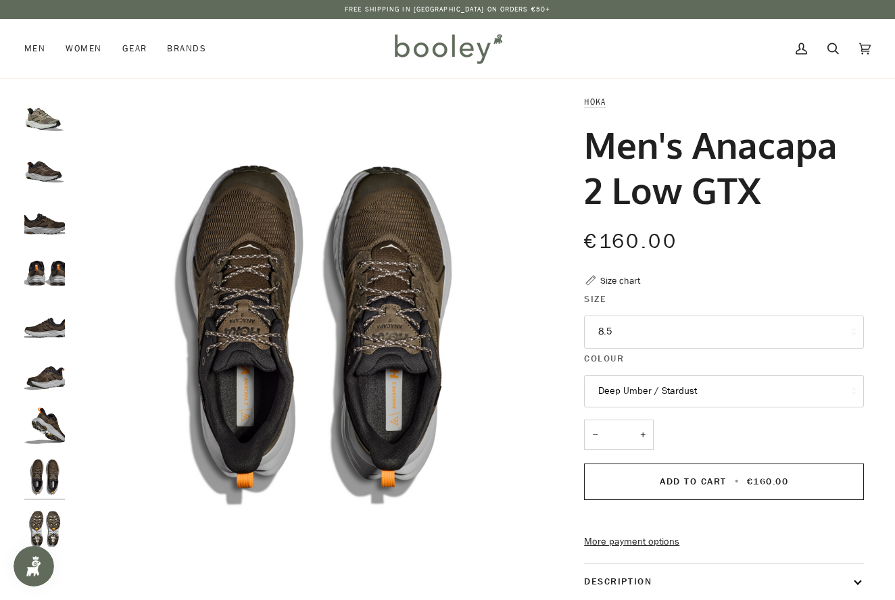
click at [35, 525] on img "Hoka Men's Anacapa 2 Low GTX Deep Umber / Stardust - Booley Galway" at bounding box center [44, 529] width 41 height 41
